Goal: Entertainment & Leisure: Consume media (video, audio)

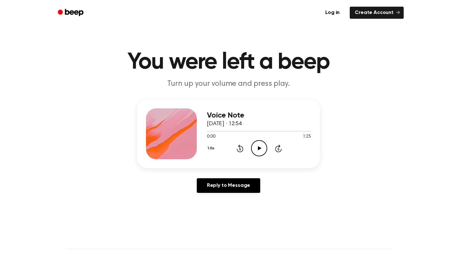
click at [260, 152] on icon "Play Audio" at bounding box center [259, 148] width 16 height 16
click at [259, 143] on icon "Pause Audio" at bounding box center [259, 148] width 16 height 16
click at [238, 147] on icon "Rewind 5 seconds" at bounding box center [240, 148] width 7 height 8
click at [259, 148] on icon at bounding box center [259, 148] width 3 height 4
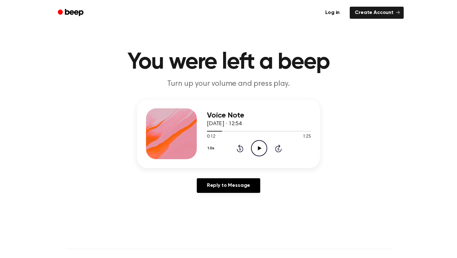
click at [258, 151] on icon "Play Audio" at bounding box center [259, 148] width 16 height 16
click at [256, 149] on icon "Pause Audio" at bounding box center [259, 148] width 16 height 16
click at [256, 146] on icon "Play Audio" at bounding box center [259, 148] width 16 height 16
click at [260, 147] on icon at bounding box center [259, 148] width 3 height 4
click at [240, 146] on icon at bounding box center [240, 148] width 7 height 8
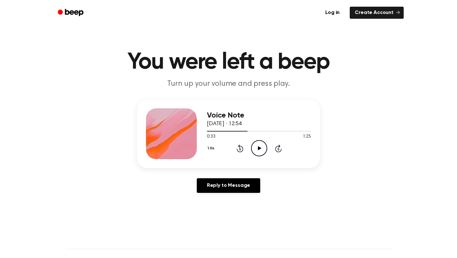
click at [254, 146] on icon "Play Audio" at bounding box center [259, 148] width 16 height 16
click at [241, 146] on icon at bounding box center [240, 148] width 7 height 8
click at [256, 148] on icon "Pause Audio" at bounding box center [259, 148] width 16 height 16
click at [257, 147] on icon "Play Audio" at bounding box center [259, 148] width 16 height 16
click at [257, 147] on icon "Pause Audio" at bounding box center [259, 148] width 16 height 16
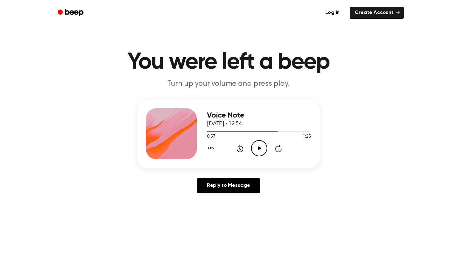
click at [257, 147] on icon "Play Audio" at bounding box center [259, 148] width 16 height 16
click at [278, 131] on div at bounding box center [259, 131] width 104 height 1
click at [260, 146] on icon "Play Audio" at bounding box center [259, 148] width 16 height 16
click at [269, 131] on div at bounding box center [259, 130] width 104 height 5
click at [260, 145] on icon "Pause Audio" at bounding box center [259, 148] width 16 height 16
